Goal: Task Accomplishment & Management: Manage account settings

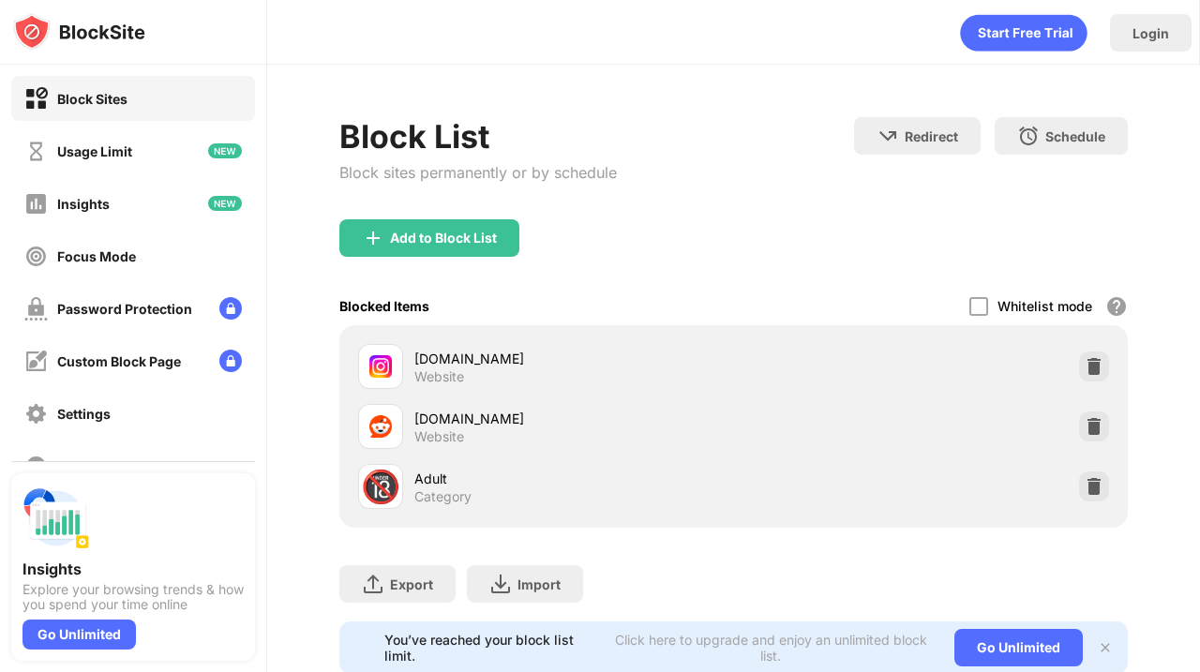
click at [1104, 428] on div at bounding box center [1094, 427] width 30 height 30
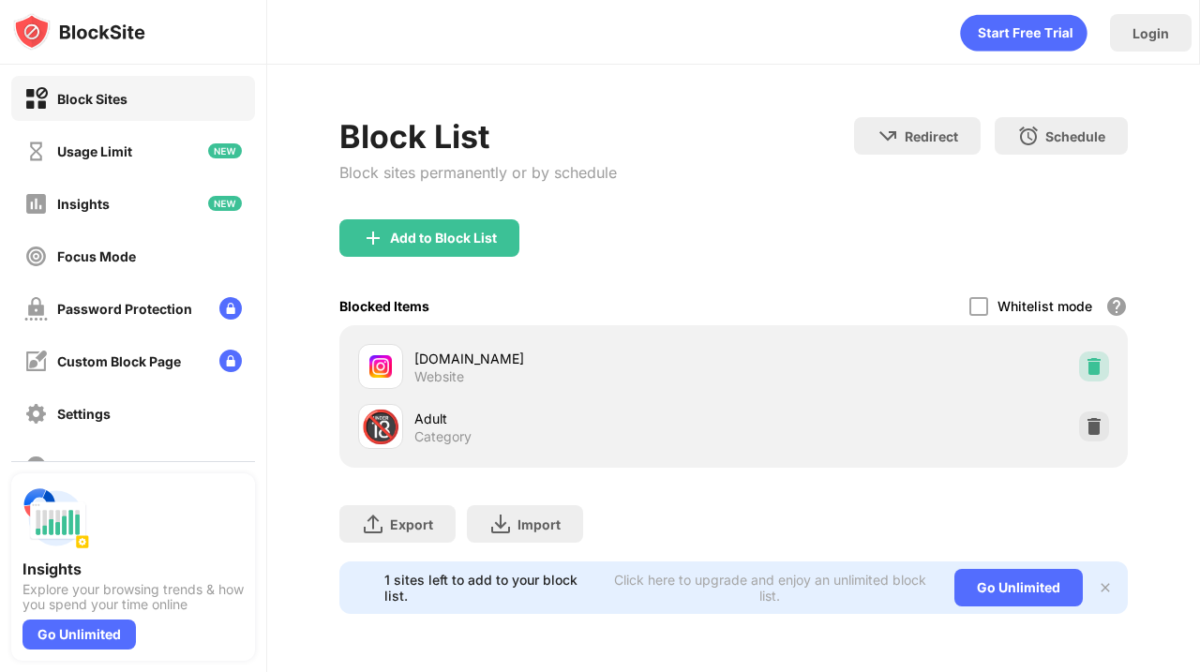
click at [1089, 362] on img at bounding box center [1094, 366] width 19 height 19
